Goal: Information Seeking & Learning: Learn about a topic

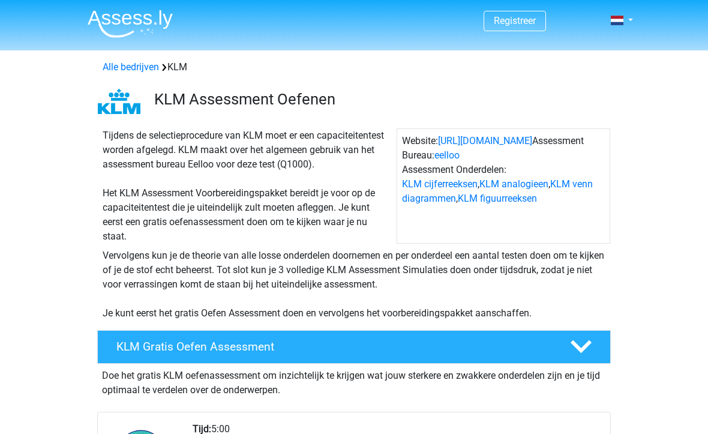
click at [630, 26] on link at bounding box center [618, 20] width 24 height 14
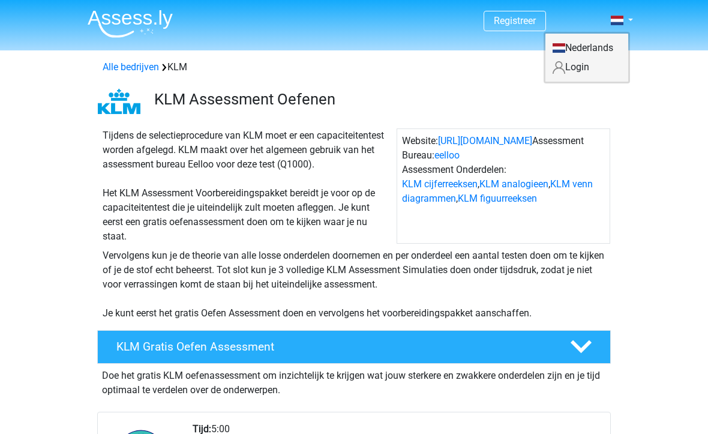
click at [595, 70] on link "Login" at bounding box center [587, 67] width 83 height 19
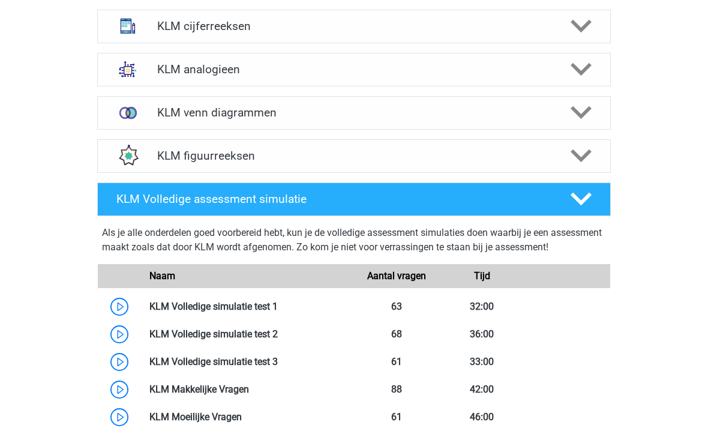
click at [571, 155] on icon at bounding box center [581, 156] width 21 height 21
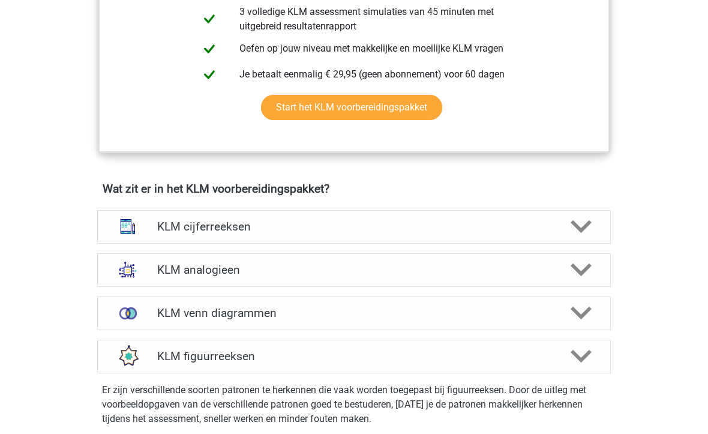
scroll to position [660, 0]
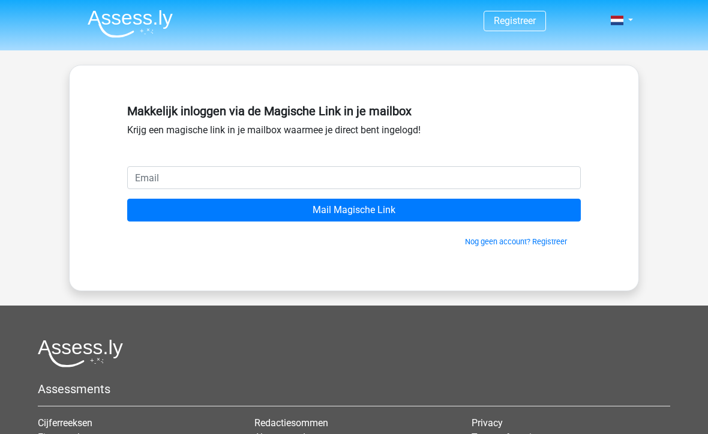
click at [488, 173] on input "email" at bounding box center [354, 177] width 454 height 23
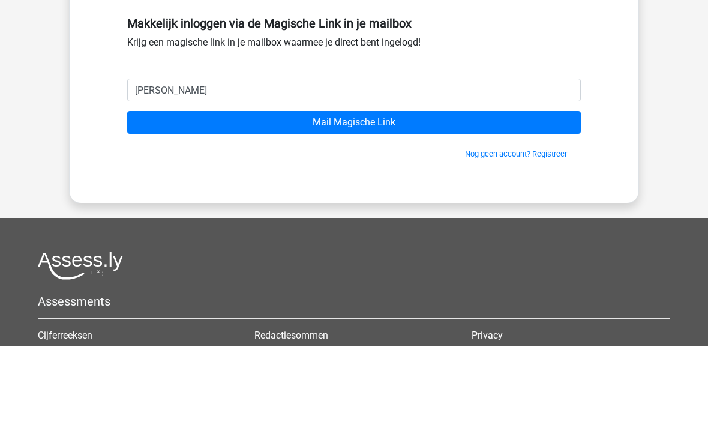
type input "j"
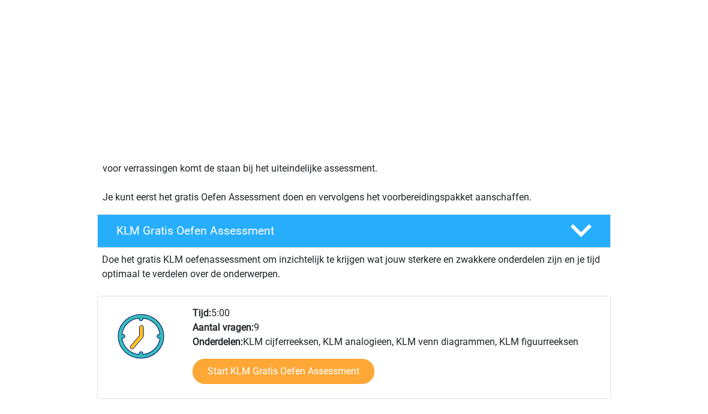
scroll to position [24, 0]
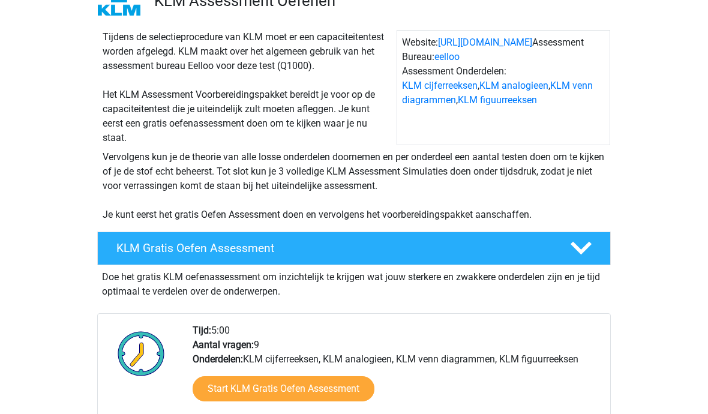
scroll to position [54, 0]
